Goal: Transaction & Acquisition: Purchase product/service

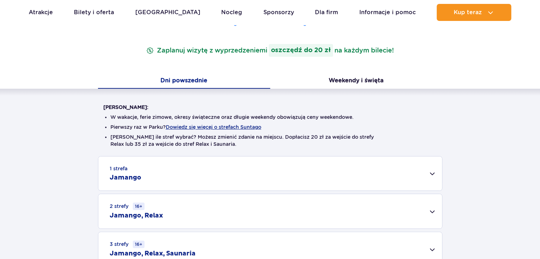
scroll to position [213, 0]
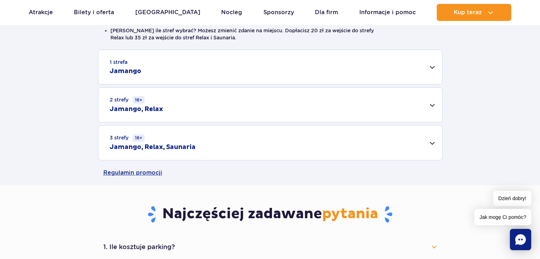
click at [229, 153] on div "3 strefy 16+ Jamango, Relax, Saunaria" at bounding box center [270, 143] width 344 height 34
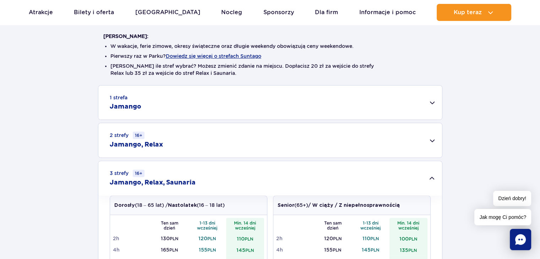
scroll to position [0, 0]
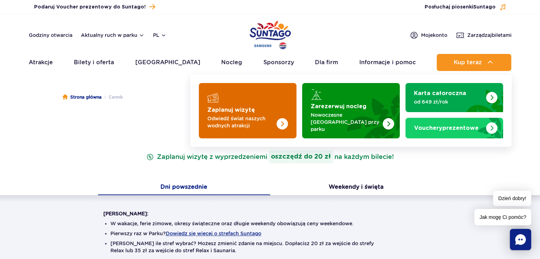
click at [282, 119] on img "Zaplanuj wizytę" at bounding box center [281, 123] width 11 height 11
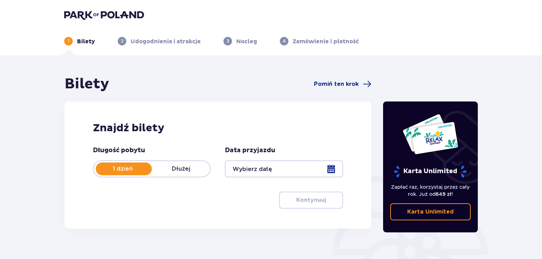
scroll to position [35, 0]
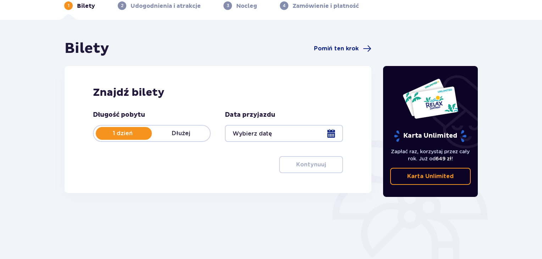
click at [290, 138] on div at bounding box center [284, 133] width 118 height 17
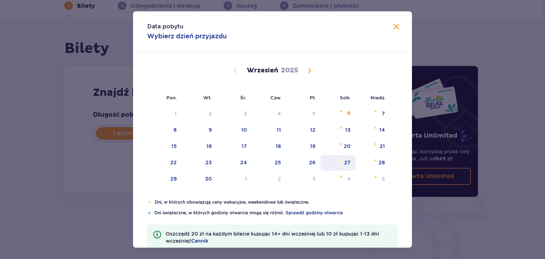
click at [339, 168] on div "27" at bounding box center [337, 163] width 35 height 16
type input "27.09.25"
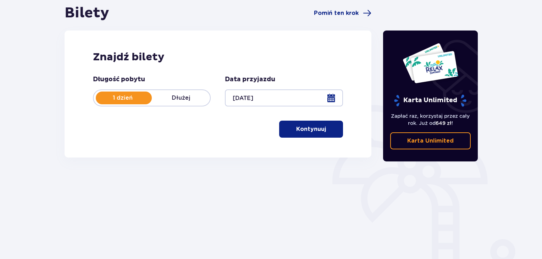
scroll to position [103, 0]
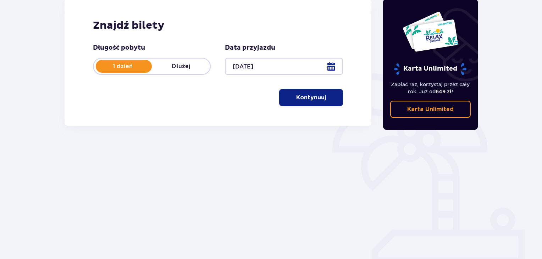
click at [325, 98] on span "button" at bounding box center [327, 97] width 9 height 9
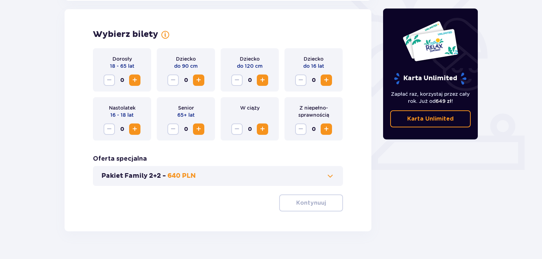
scroll to position [197, 0]
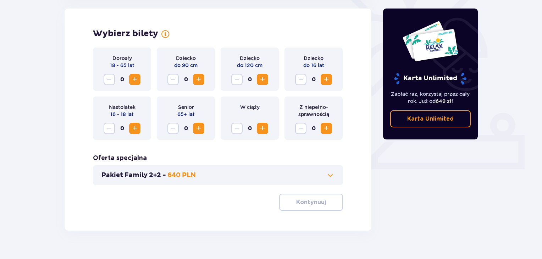
click at [139, 130] on span "Increase" at bounding box center [135, 128] width 9 height 9
click at [216, 179] on button "Pakiet Family 2+2 - 640 PLN" at bounding box center [217, 175] width 233 height 9
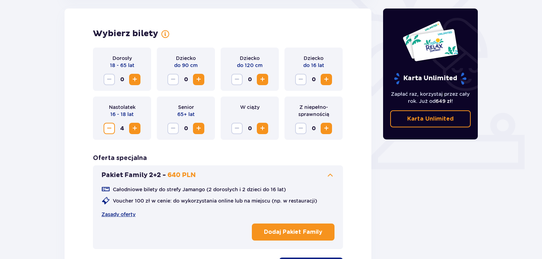
click at [258, 177] on button "Pakiet Family 2+2 - 640 PLN" at bounding box center [217, 175] width 233 height 9
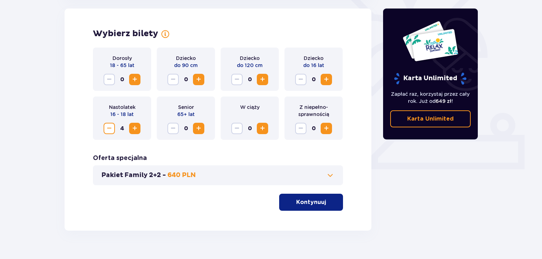
click at [312, 203] on p "Kontynuuj" at bounding box center [311, 202] width 30 height 8
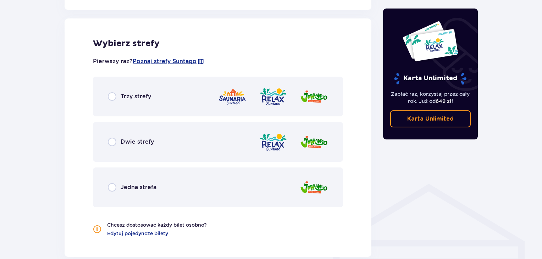
scroll to position [394, 0]
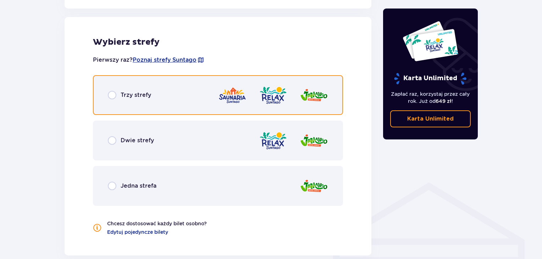
click at [115, 94] on input "radio" at bounding box center [112, 95] width 9 height 9
radio input "true"
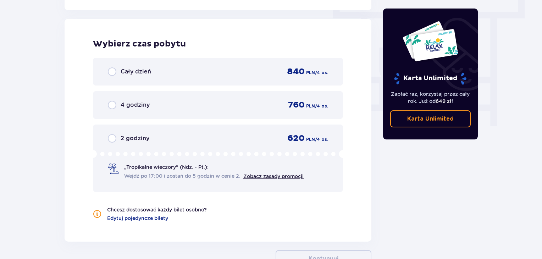
scroll to position [641, 0]
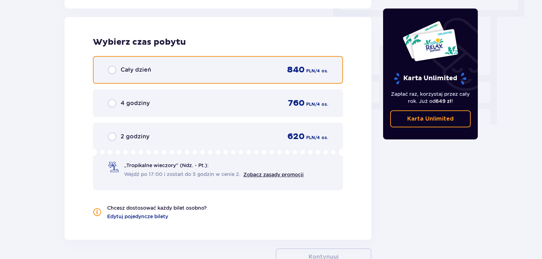
click at [115, 69] on input "radio" at bounding box center [112, 70] width 9 height 9
radio input "true"
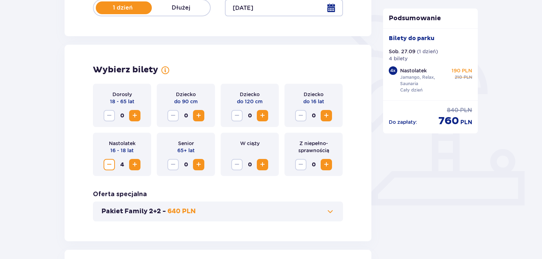
scroll to position [126, 0]
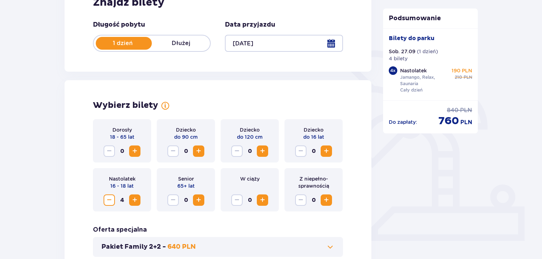
click at [138, 151] on span "Increase" at bounding box center [135, 151] width 9 height 9
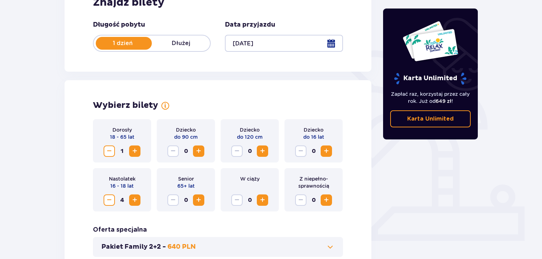
click at [109, 205] on button "Decrease" at bounding box center [109, 199] width 11 height 11
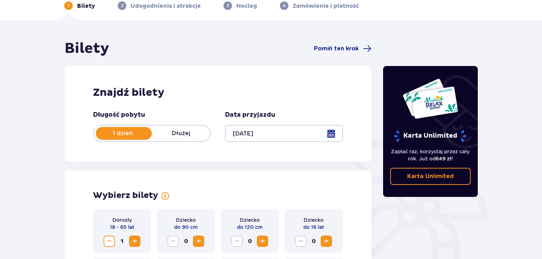
scroll to position [177, 0]
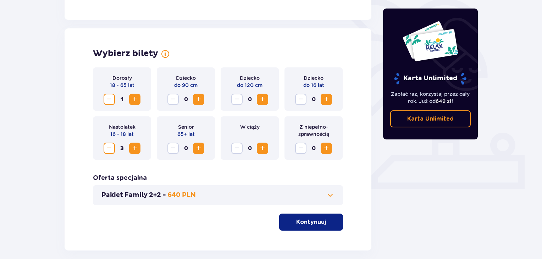
click at [328, 220] on span "button" at bounding box center [327, 222] width 9 height 9
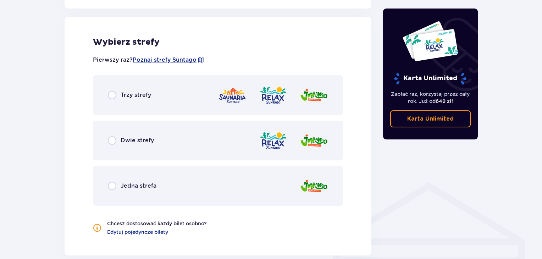
scroll to position [358, 0]
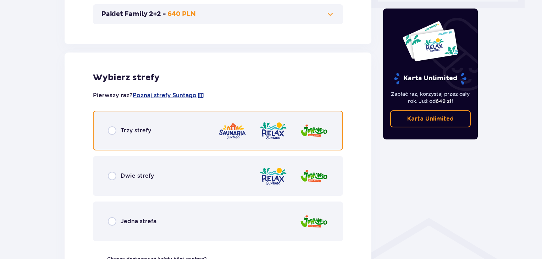
click at [111, 133] on input "radio" at bounding box center [112, 130] width 9 height 9
radio input "true"
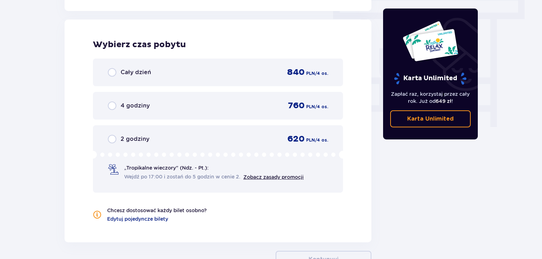
scroll to position [641, 0]
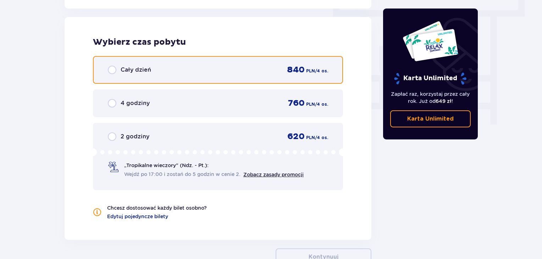
click at [113, 67] on input "radio" at bounding box center [112, 70] width 9 height 9
radio input "true"
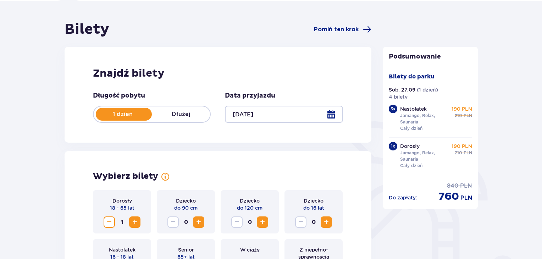
scroll to position [19, 0]
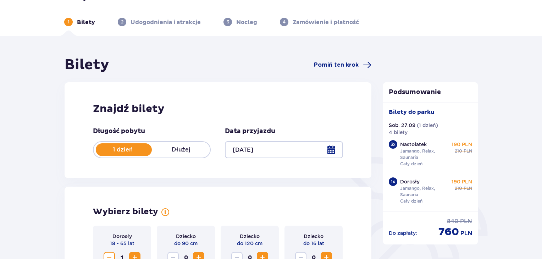
click at [281, 150] on div at bounding box center [284, 149] width 118 height 17
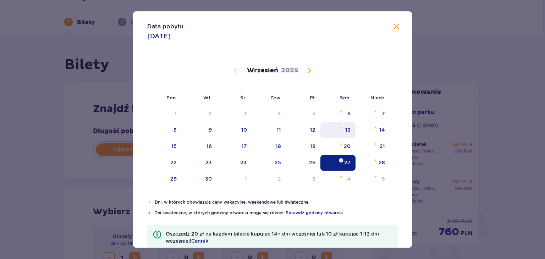
click at [346, 130] on div "13" at bounding box center [347, 129] width 5 height 7
type input "13.09.25"
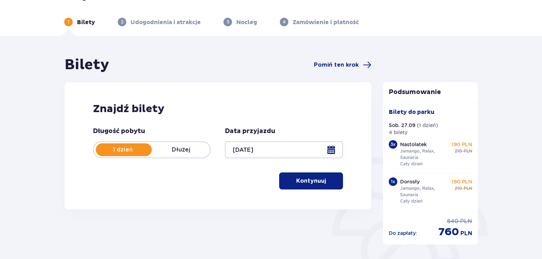
click at [393, 26] on ul "1 Bilety 2 Udogodnienia i atrakcje 3 Nocleg 4 Zamówienie i płatność" at bounding box center [271, 22] width 414 height 9
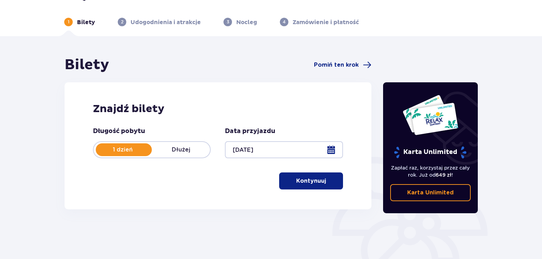
click at [325, 183] on span "button" at bounding box center [327, 181] width 9 height 9
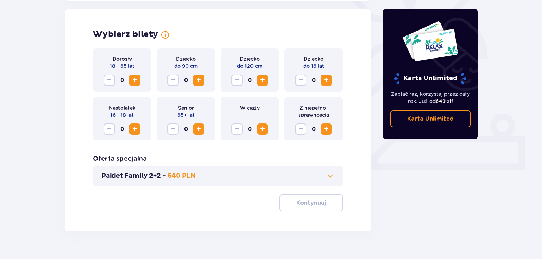
scroll to position [197, 0]
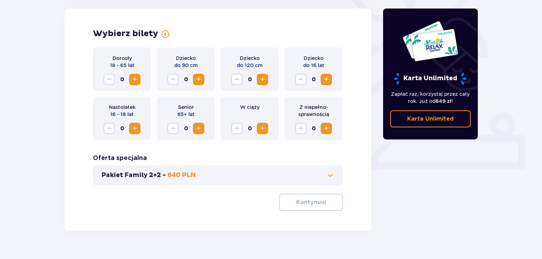
click at [136, 133] on button "Increase" at bounding box center [134, 128] width 11 height 11
click at [132, 128] on span "Increase" at bounding box center [135, 128] width 9 height 9
click at [135, 80] on span "Increase" at bounding box center [135, 79] width 9 height 9
click at [319, 207] on button "Kontynuuj" at bounding box center [311, 202] width 64 height 17
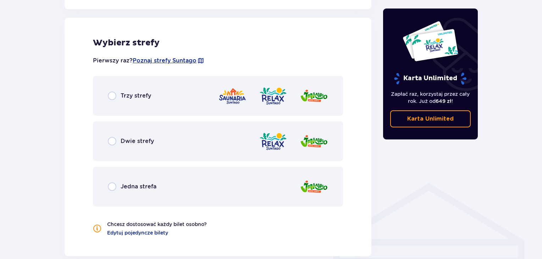
scroll to position [394, 0]
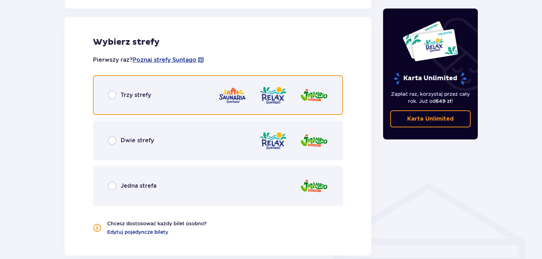
click at [115, 91] on input "radio" at bounding box center [112, 95] width 9 height 9
radio input "true"
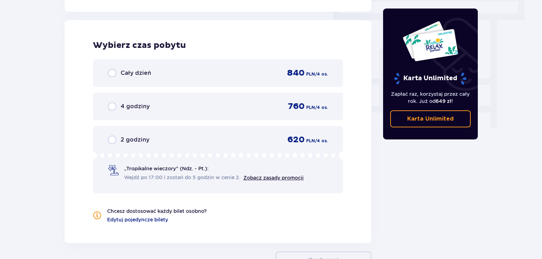
scroll to position [641, 0]
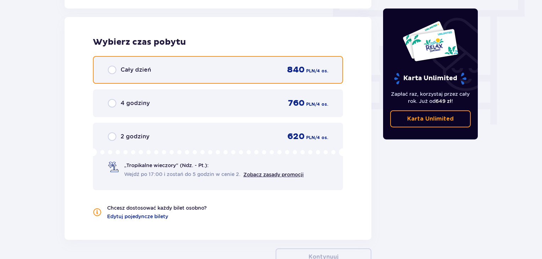
click at [112, 73] on input "radio" at bounding box center [112, 70] width 9 height 9
radio input "true"
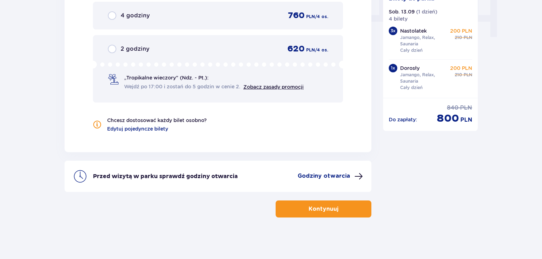
scroll to position [729, 0]
